Goal: Information Seeking & Learning: Learn about a topic

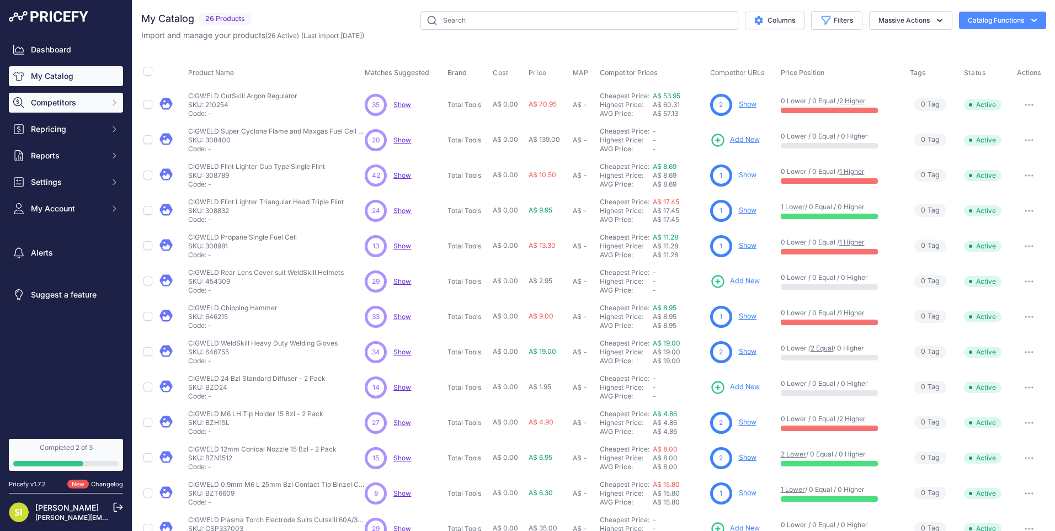
click at [38, 112] on button "Competitors" at bounding box center [66, 103] width 114 height 20
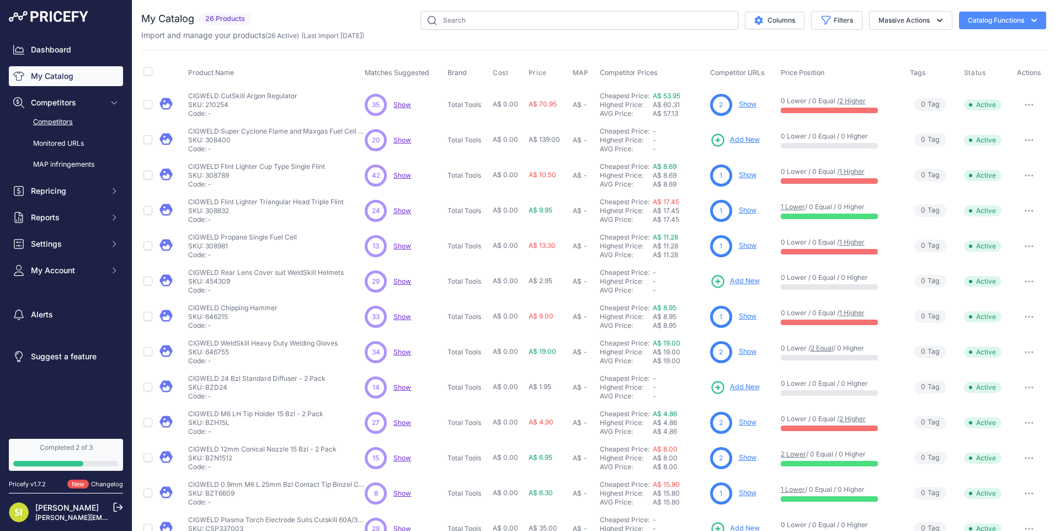
click at [66, 117] on link "Competitors" at bounding box center [66, 122] width 114 height 19
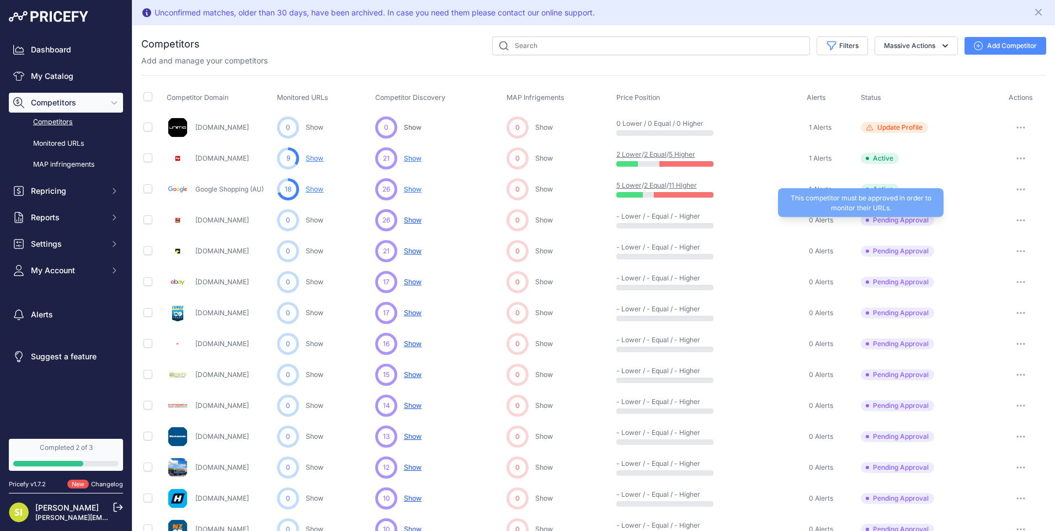
click at [912, 222] on span "Pending Approval" at bounding box center [896, 220] width 73 height 11
click at [1015, 216] on button "button" at bounding box center [1020, 219] width 22 height 15
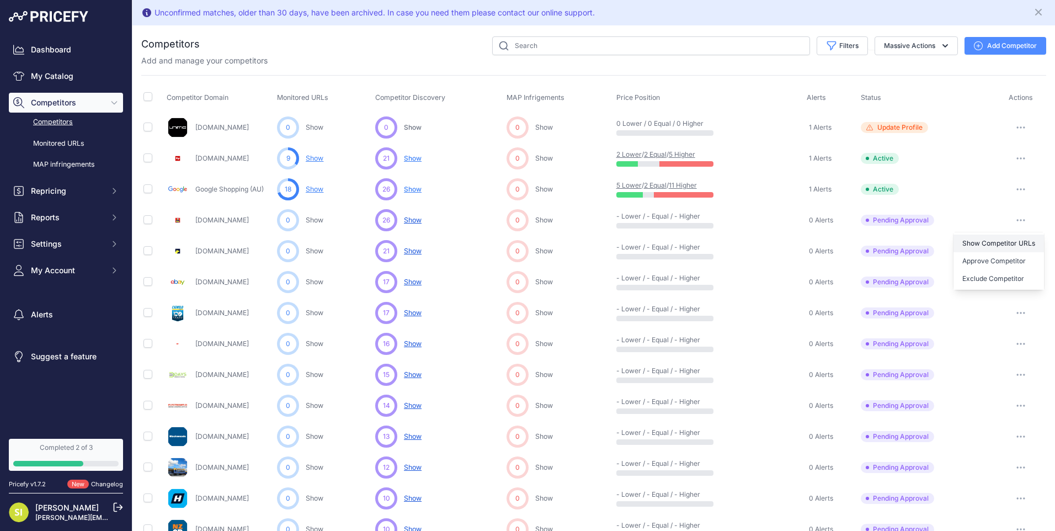
click at [1015, 240] on link "Show Competitor URLs" at bounding box center [998, 243] width 90 height 18
